Goal: Information Seeking & Learning: Learn about a topic

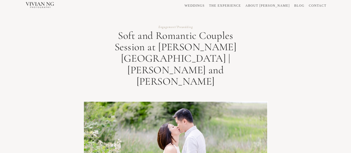
click at [205, 4] on link "WEDDINGS" at bounding box center [195, 5] width 20 height 3
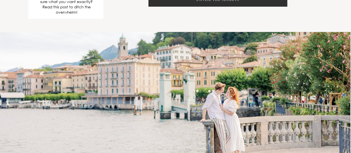
scroll to position [1982, 0]
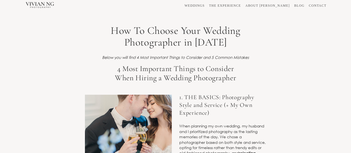
click at [294, 4] on div "WEDDINGS THE EXPERIENCE ABOUT [PERSON_NAME] BLOG CONTACT" at bounding box center [175, 5] width 351 height 11
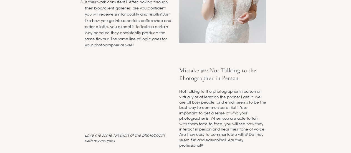
scroll to position [1971, 0]
